Goal: Information Seeking & Learning: Learn about a topic

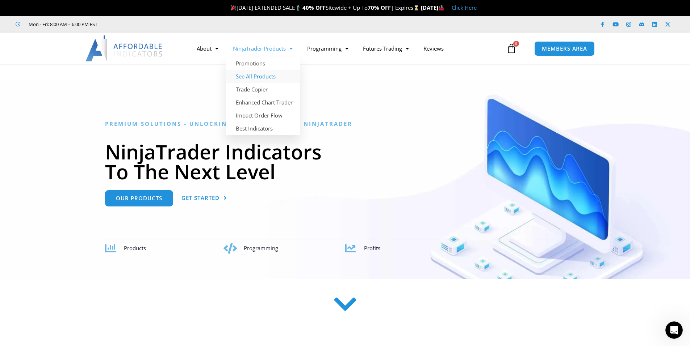
click at [266, 79] on link "See All Products" at bounding box center [263, 76] width 74 height 13
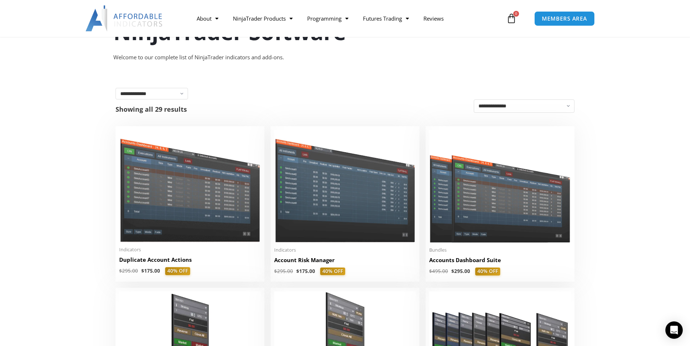
scroll to position [72, 0]
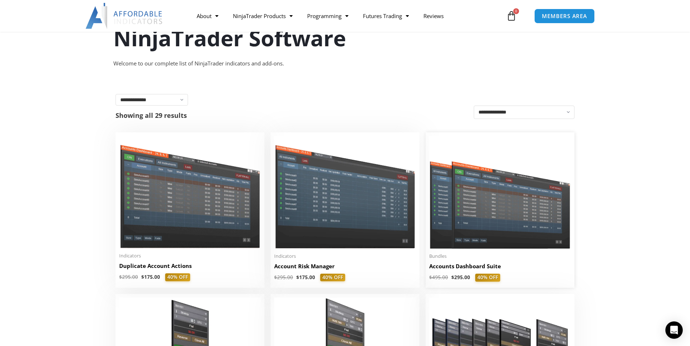
click at [496, 206] on img at bounding box center [500, 192] width 142 height 113
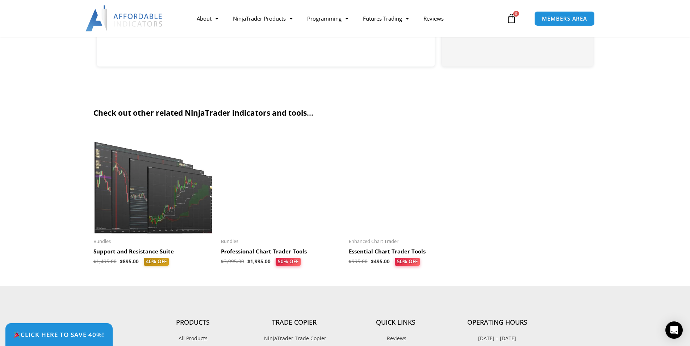
scroll to position [1520, 0]
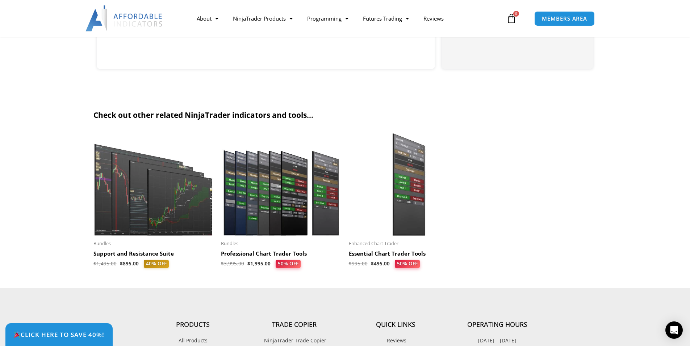
click at [163, 208] on img at bounding box center [153, 185] width 121 height 104
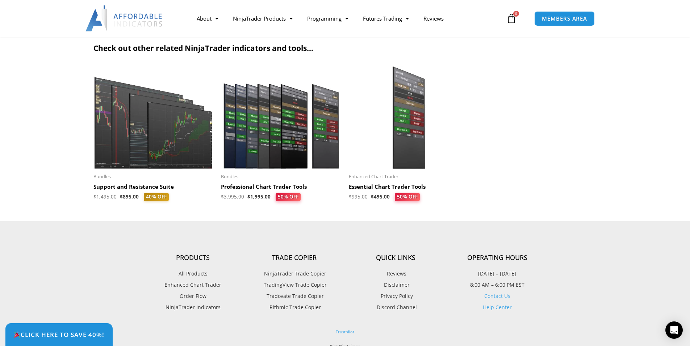
scroll to position [1208, 0]
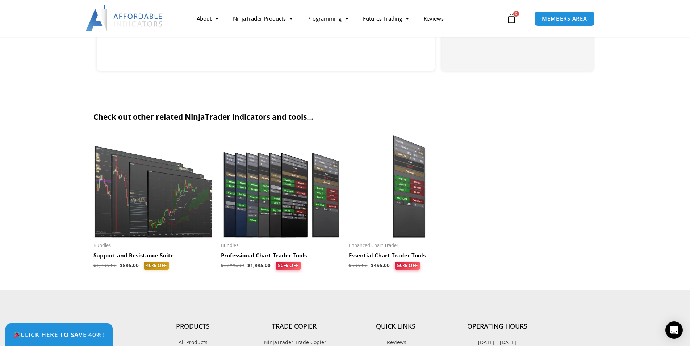
click at [278, 216] on img at bounding box center [281, 187] width 121 height 104
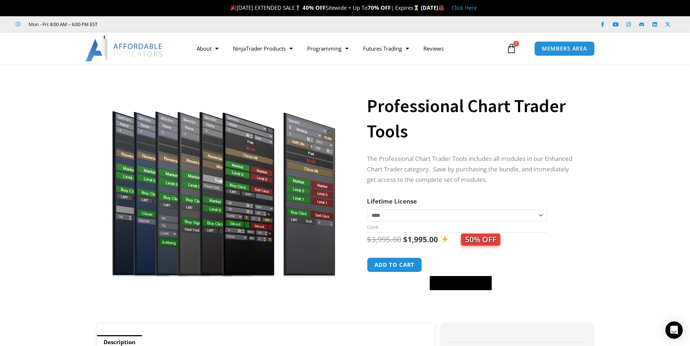
click at [304, 187] on img at bounding box center [223, 177] width 233 height 200
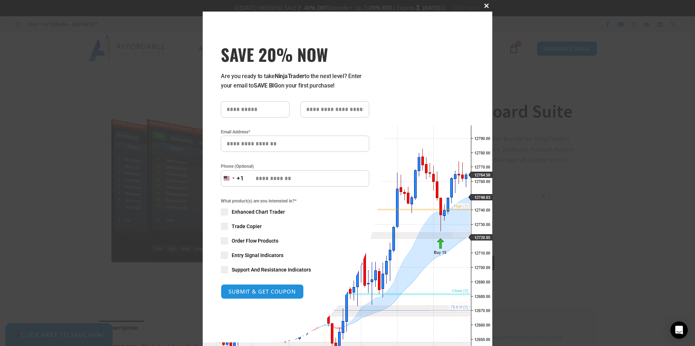
click at [484, 4] on span at bounding box center [487, 6] width 12 height 4
